Goal: Task Accomplishment & Management: Complete application form

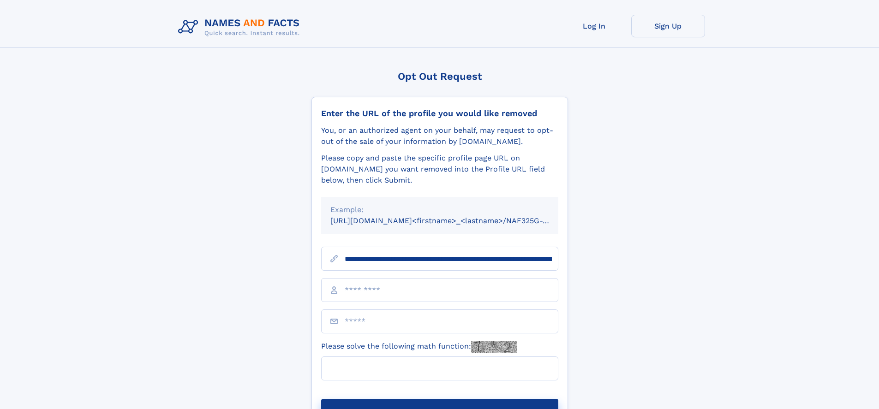
scroll to position [0, 101]
type input "**********"
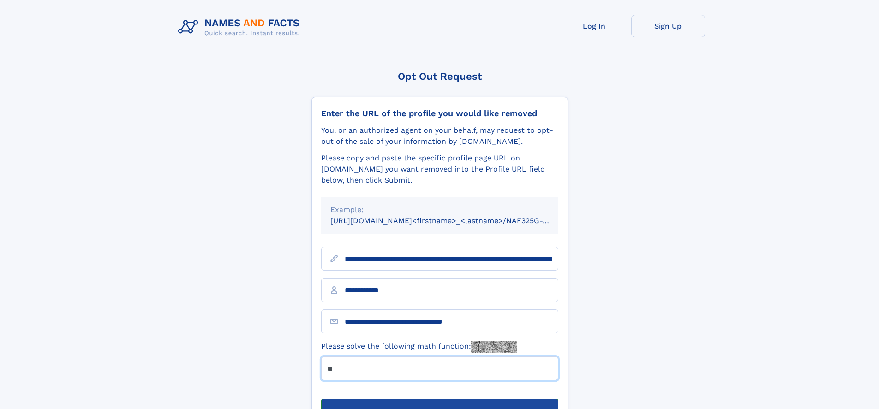
type input "**"
click at [439, 399] on button "Submit Opt Out Request" at bounding box center [439, 414] width 237 height 30
